Goal: Find specific page/section: Find specific page/section

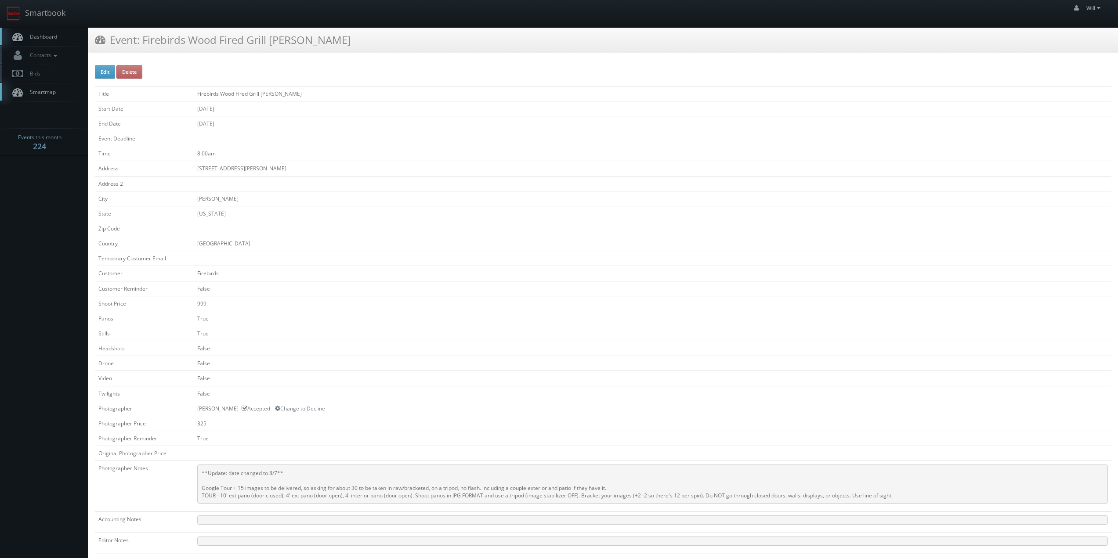
scroll to position [132, 0]
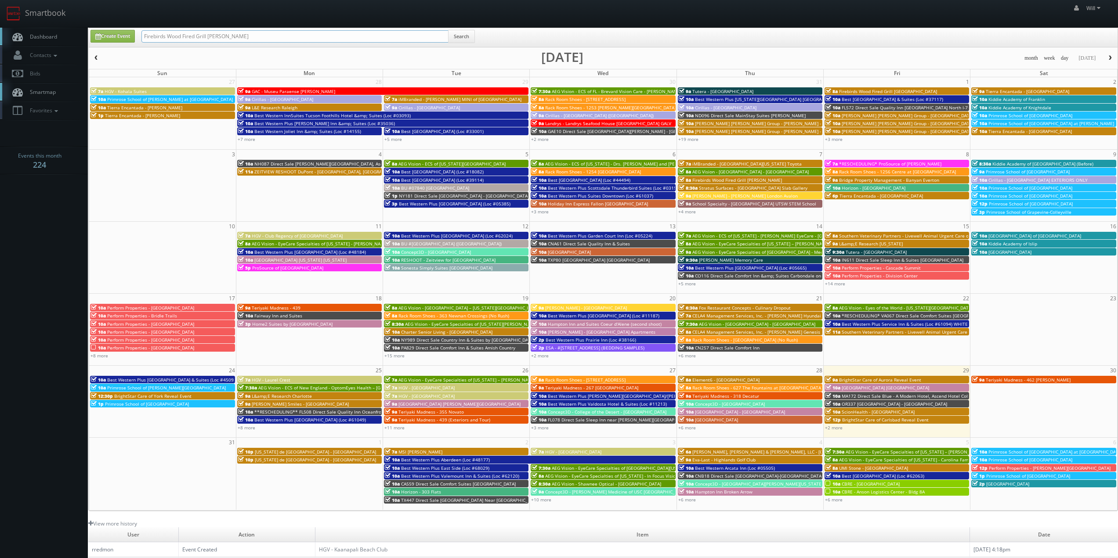
drag, startPoint x: 119, startPoint y: 17, endPoint x: 0, endPoint y: -35, distance: 130.0
click at [0, 0] on html "Smartbook Toggle Side Navigation Toggle Top Navigation Will Will Profile Logout…" at bounding box center [559, 346] width 1118 height 692
paste input "(08-07-25)"
drag, startPoint x: 173, startPoint y: 33, endPoint x: 66, endPoint y: 11, distance: 109.0
click at [66, 11] on body "Smartbook Toggle Side Navigation Toggle Top Navigation Will Will Profile Logout…" at bounding box center [559, 346] width 1118 height 692
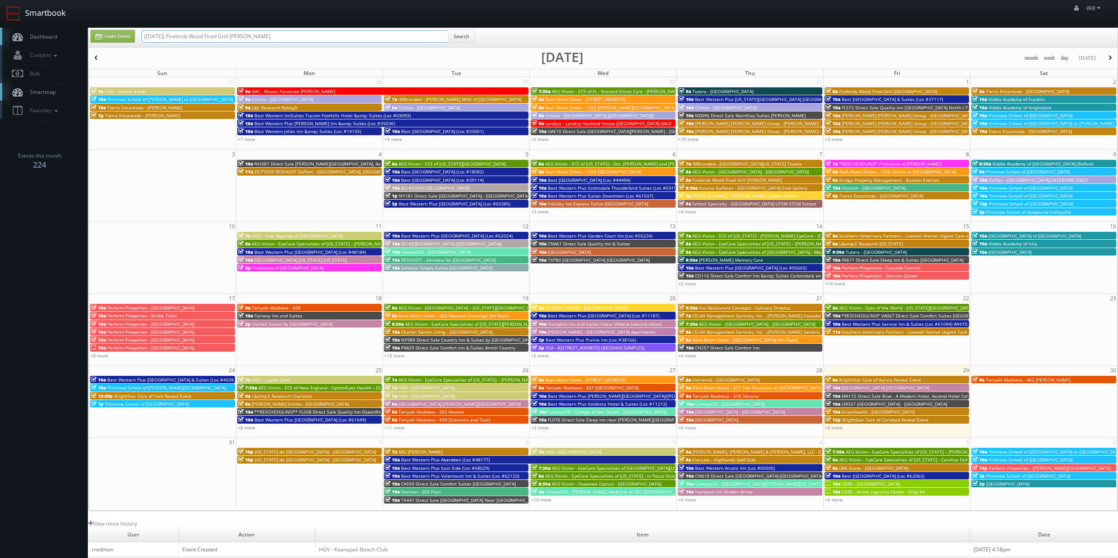
type input "Firebirds Wood Fired Grill Chandler"
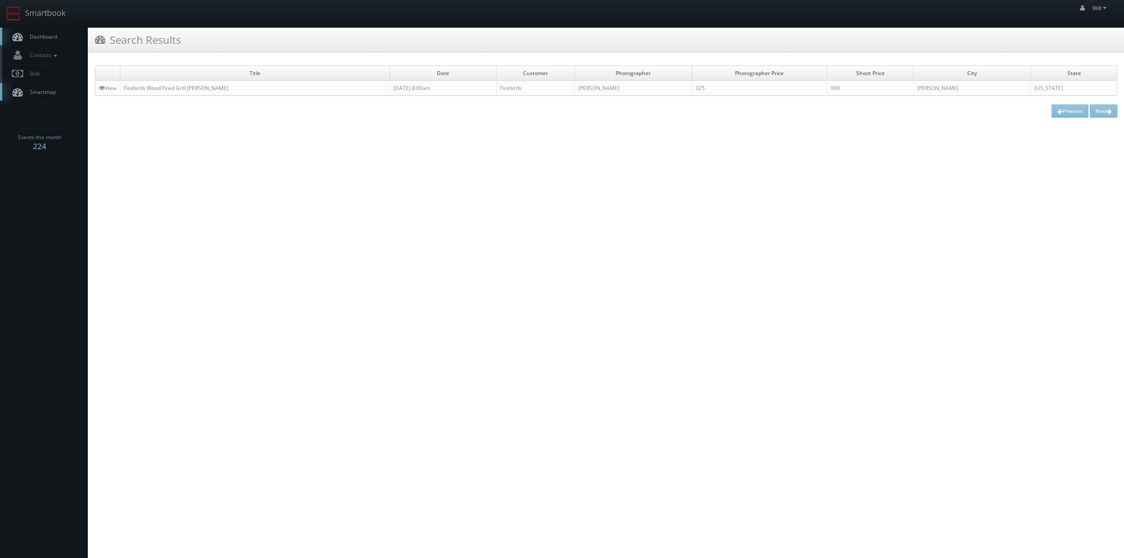
click at [192, 84] on td "Firebirds Wood Fired Grill [PERSON_NAME]" at bounding box center [255, 88] width 270 height 15
click at [191, 87] on link "Firebirds Wood Fired Grill [PERSON_NAME]" at bounding box center [176, 87] width 105 height 7
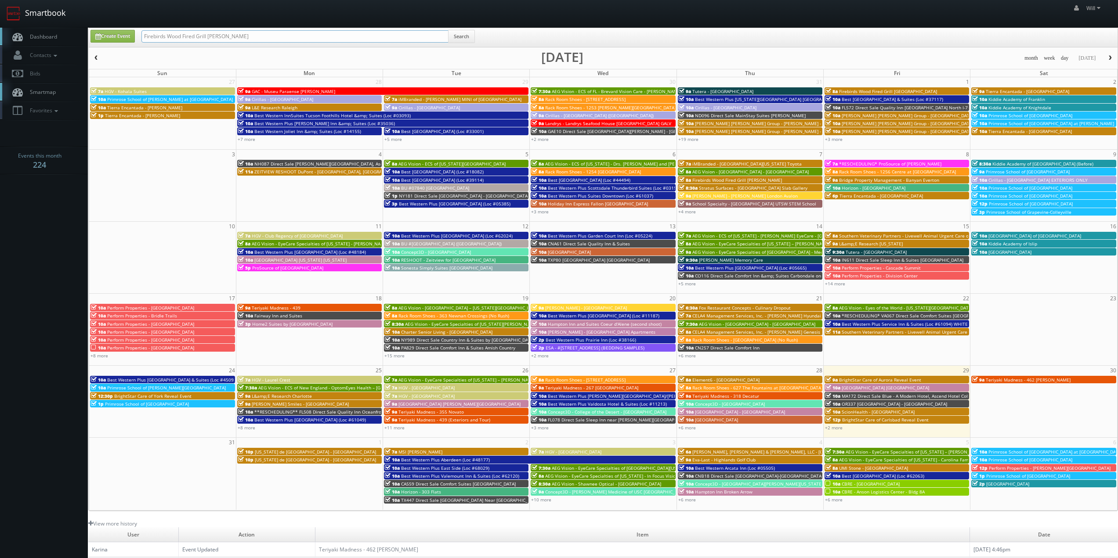
drag, startPoint x: 232, startPoint y: 35, endPoint x: 31, endPoint y: 1, distance: 204.3
click at [31, 1] on body "Smartbook Toggle Side Navigation Toggle Top Navigation Will Will Profile Logout…" at bounding box center [559, 346] width 1118 height 692
paste input "Primrose School of [GEOGRAPHIC_DATA]"
type input "Primrose School of [GEOGRAPHIC_DATA]"
click at [451, 35] on button "Search" at bounding box center [461, 36] width 27 height 13
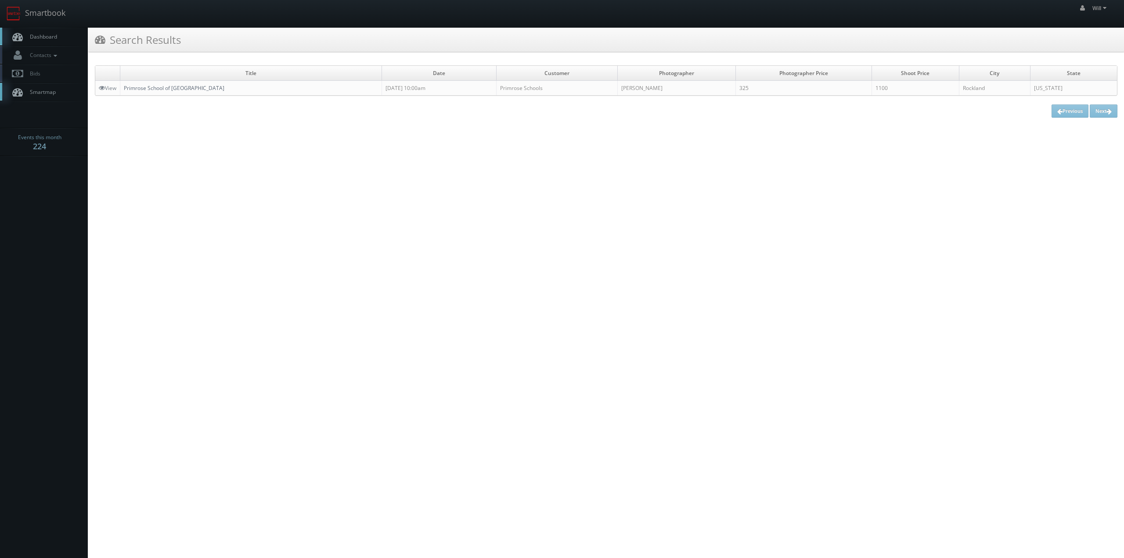
click at [184, 90] on link "Primrose School of [GEOGRAPHIC_DATA]" at bounding box center [174, 87] width 101 height 7
